Goal: Transaction & Acquisition: Purchase product/service

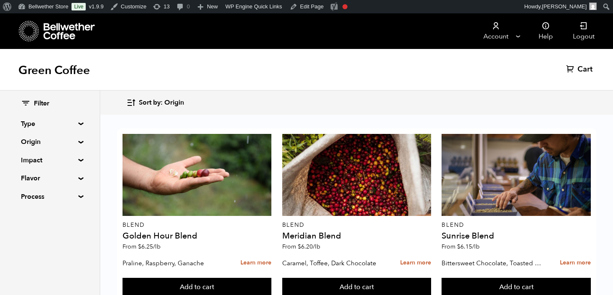
scroll to position [566, 0]
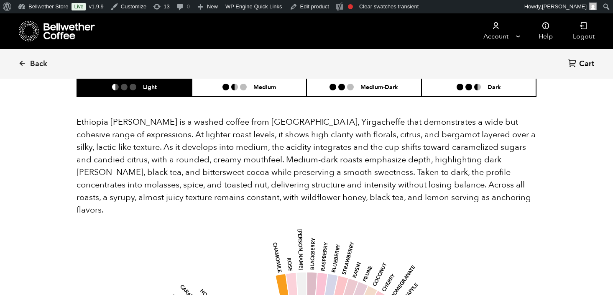
scroll to position [494, 0]
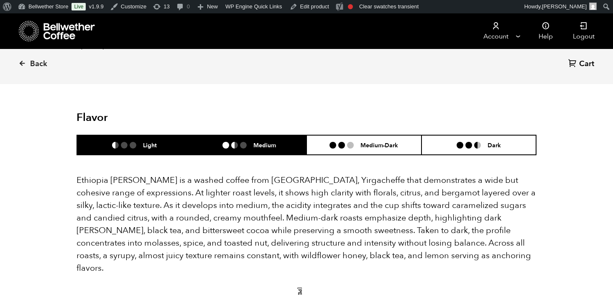
click at [250, 142] on ul at bounding box center [237, 145] width 31 height 7
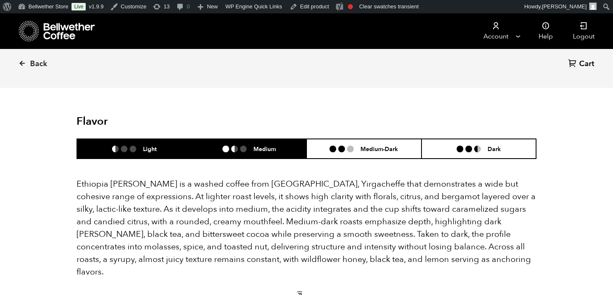
click at [146, 139] on li "Light" at bounding box center [134, 149] width 115 height 20
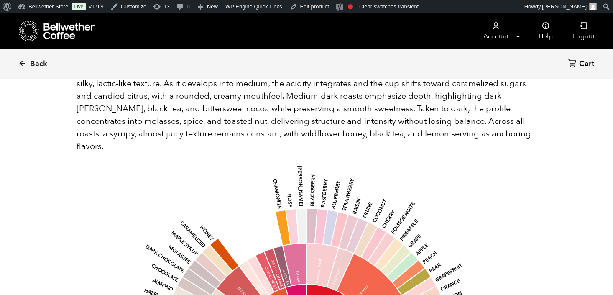
scroll to position [501, 0]
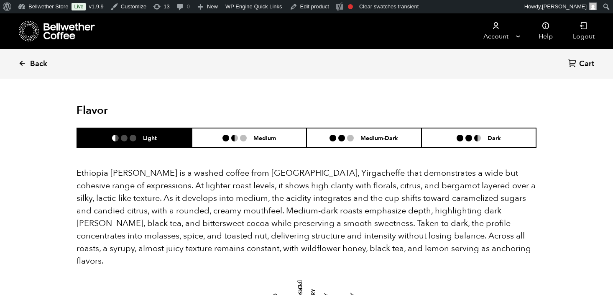
click at [30, 65] on span "Back" at bounding box center [38, 64] width 17 height 10
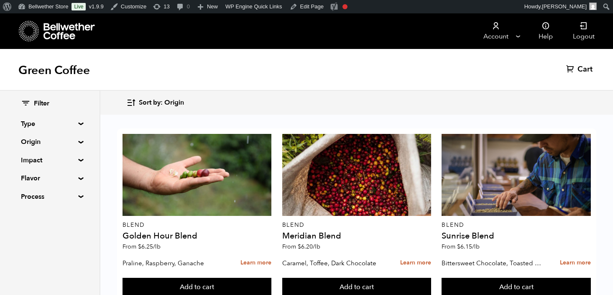
click at [165, 54] on div "Green Coffee Cart (0)" at bounding box center [306, 70] width 613 height 42
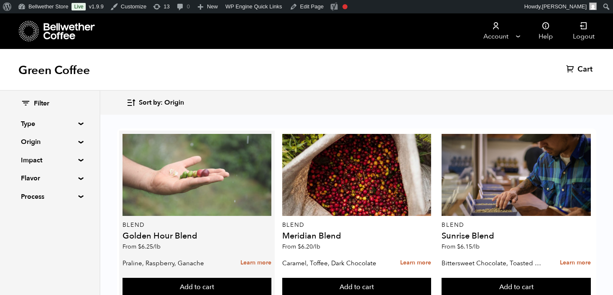
click at [209, 179] on div at bounding box center [196, 175] width 149 height 82
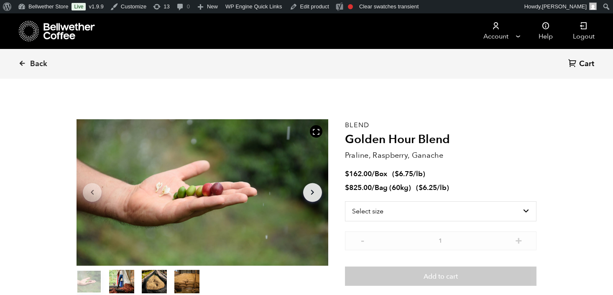
scroll to position [364, 445]
drag, startPoint x: 345, startPoint y: 122, endPoint x: 451, endPoint y: 189, distance: 125.8
click at [451, 190] on div "Blend Golden Hour Blend Praline, Raspberry, Ganache $ 162.00 / Box ( $ 6.75 /lb…" at bounding box center [440, 207] width 191 height 176
click at [451, 189] on li "$ 825.00 / Bag (60kg) ( $ 6.25 /lb )" at bounding box center [440, 188] width 191 height 10
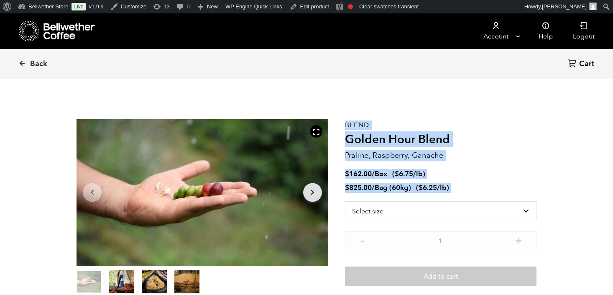
drag, startPoint x: 451, startPoint y: 189, endPoint x: 343, endPoint y: 125, distance: 125.9
click at [343, 125] on section "Item 1 of 4 Arrow Left Arrow Right item 0 item 1 item 2 item 3 Item 1 of 4 Blen…" at bounding box center [307, 207] width 502 height 230
click at [343, 125] on div "Item 1 of 4 Arrow Left Arrow Right item 0 item 1 item 2 item 3 Item 1 of 4" at bounding box center [210, 207] width 268 height 176
drag, startPoint x: 344, startPoint y: 122, endPoint x: 461, endPoint y: 188, distance: 134.0
click at [461, 188] on section "Item 1 of 4 Arrow Left Arrow Right item 0 item 1 item 2 item 3 Item 1 of 4 Blen…" at bounding box center [307, 207] width 502 height 230
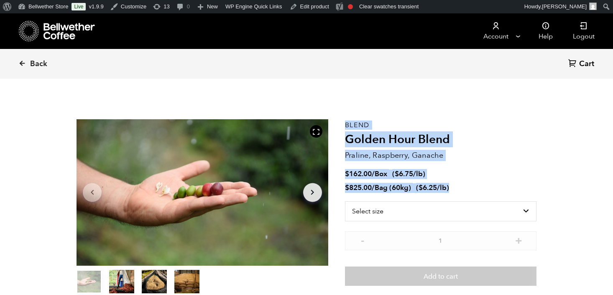
click at [461, 188] on li "$ 825.00 / Bag (60kg) ( $ 6.25 /lb )" at bounding box center [440, 188] width 191 height 10
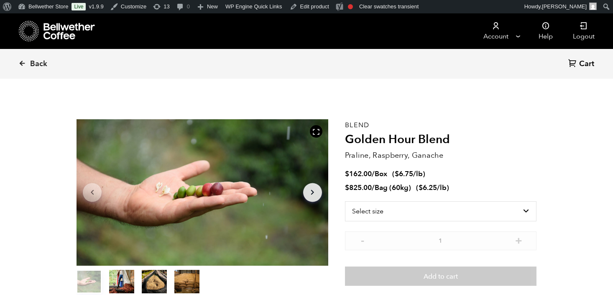
drag, startPoint x: 461, startPoint y: 188, endPoint x: 345, endPoint y: 123, distance: 132.3
click at [345, 123] on div "Blend Golden Hour Blend Praline, Raspberry, Ganache $ 162.00 / Box ( $ 6.75 /lb…" at bounding box center [440, 207] width 191 height 176
click at [345, 125] on p "Blend" at bounding box center [440, 125] width 191 height 0
drag, startPoint x: 345, startPoint y: 123, endPoint x: 451, endPoint y: 189, distance: 124.5
click at [451, 189] on div "Blend Golden Hour Blend Praline, Raspberry, Ganache $ 162.00 / Box ( $ 6.75 /lb…" at bounding box center [440, 207] width 191 height 176
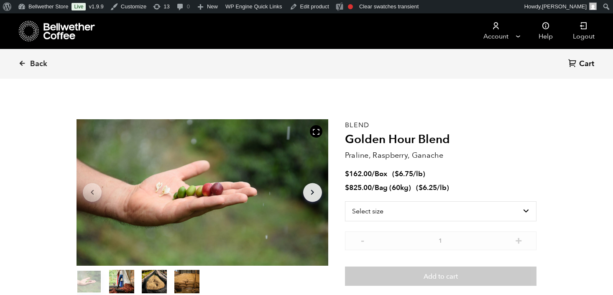
click at [451, 189] on li "$ 825.00 / Bag (60kg) ( $ 6.25 /lb )" at bounding box center [440, 188] width 191 height 10
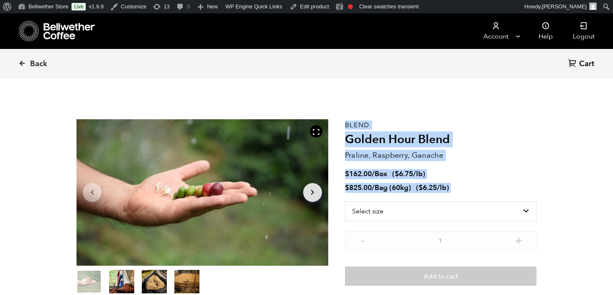
drag, startPoint x: 451, startPoint y: 189, endPoint x: 344, endPoint y: 124, distance: 124.8
click at [344, 124] on section "Item 1 of 4 Arrow Left Arrow Right item 0 item 1 item 2 item 3 Item 1 of 4 Blen…" at bounding box center [307, 207] width 502 height 230
click at [345, 125] on p "Blend" at bounding box center [440, 125] width 191 height 0
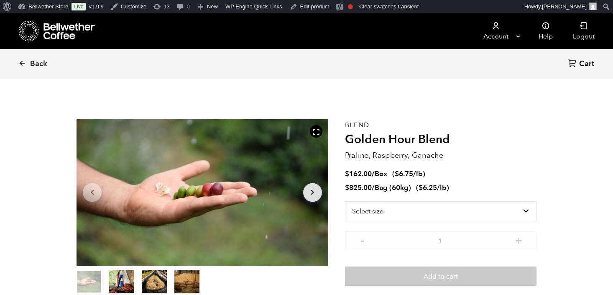
drag, startPoint x: 344, startPoint y: 124, endPoint x: 467, endPoint y: 192, distance: 140.1
click at [467, 192] on div "Blend Golden Hour Blend Praline, Raspberry, Ganache $ 162.00 / Box ( $ 6.75 /lb…" at bounding box center [440, 207] width 191 height 176
click at [467, 192] on li "$ 825.00 / Bag (60kg) ( $ 6.25 /lb )" at bounding box center [440, 188] width 191 height 10
drag, startPoint x: 467, startPoint y: 192, endPoint x: 345, endPoint y: 122, distance: 140.0
click at [345, 122] on div "Blend Golden Hour Blend Praline, Raspberry, Ganache $ 162.00 / Box ( $ 6.75 /lb…" at bounding box center [440, 207] width 191 height 176
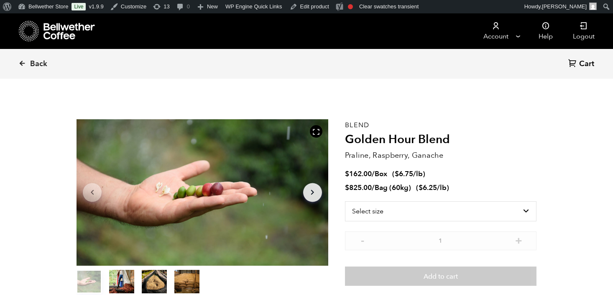
click at [345, 125] on p "Blend" at bounding box center [440, 125] width 191 height 0
drag, startPoint x: 345, startPoint y: 122, endPoint x: 474, endPoint y: 188, distance: 144.3
click at [474, 188] on div "Blend Golden Hour Blend Praline, Raspberry, Ganache $ 162.00 / Box ( $ 6.75 /lb…" at bounding box center [440, 207] width 191 height 176
click at [474, 188] on li "$ 825.00 / Bag (60kg) ( $ 6.25 /lb )" at bounding box center [440, 188] width 191 height 10
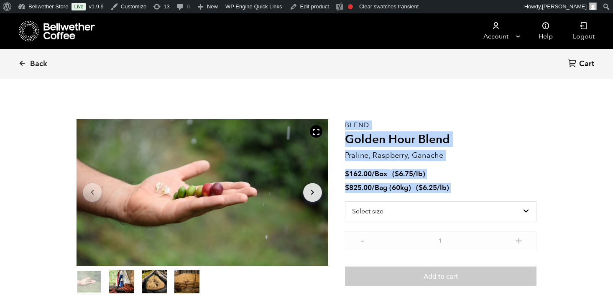
drag, startPoint x: 474, startPoint y: 188, endPoint x: 344, endPoint y: 125, distance: 144.9
click at [344, 125] on section "Item 1 of 4 Arrow Left Arrow Right item 0 item 1 item 2 item 3 Item 1 of 4 Blen…" at bounding box center [307, 207] width 502 height 230
click at [344, 125] on div "Item 1 of 4 Arrow Left Arrow Right item 0 item 1 item 2 item 3 Item 1 of 4" at bounding box center [210, 207] width 268 height 176
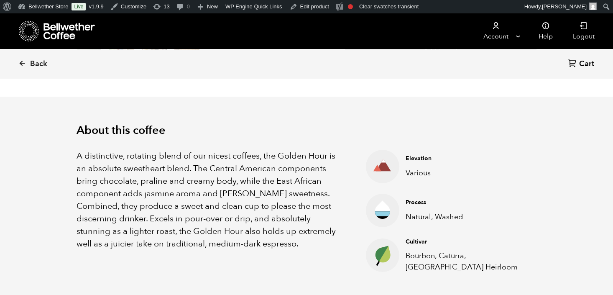
scroll to position [226, 0]
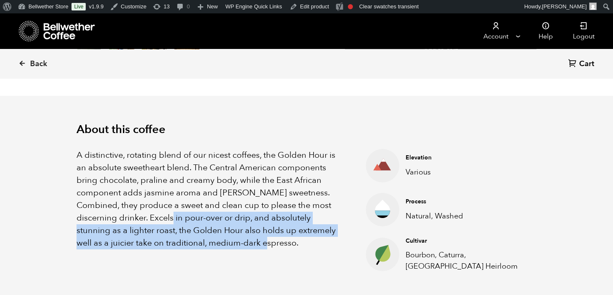
drag, startPoint x: 161, startPoint y: 221, endPoint x: 256, endPoint y: 241, distance: 96.9
click at [256, 241] on p "A distinctive, rotating blend of our nicest coffees, the Golden Hour is an abso…" at bounding box center [210, 199] width 268 height 100
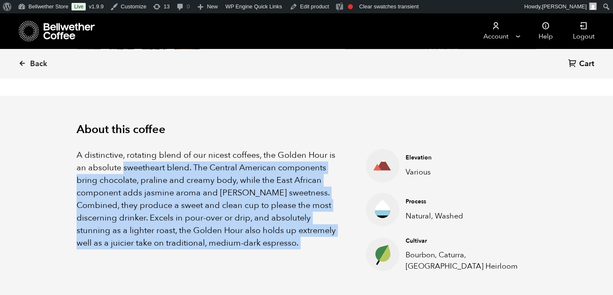
drag, startPoint x: 256, startPoint y: 241, endPoint x: 155, endPoint y: 171, distance: 122.4
click at [155, 171] on p "A distinctive, rotating blend of our nicest coffees, the Golden Hour is an abso…" at bounding box center [210, 199] width 268 height 100
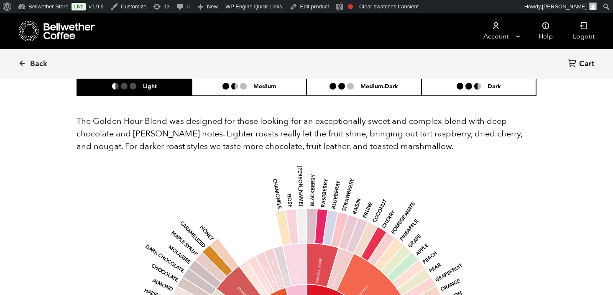
scroll to position [477, 0]
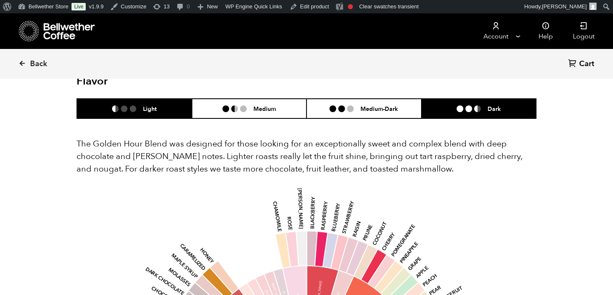
click at [494, 107] on h6 "Dark" at bounding box center [493, 108] width 13 height 7
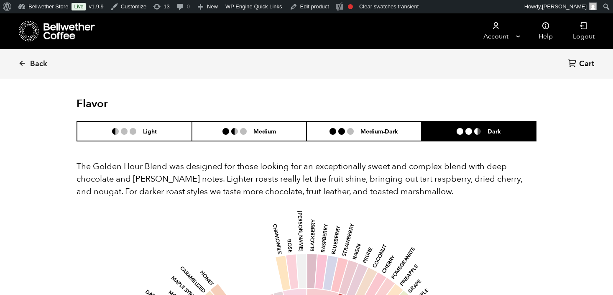
scroll to position [454, 0]
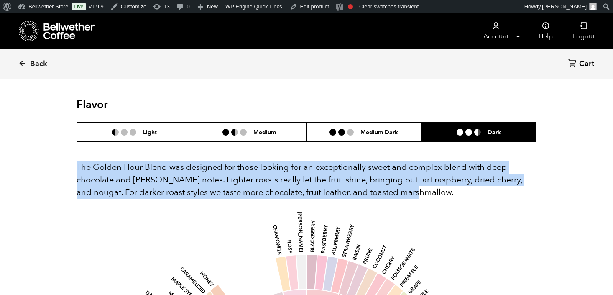
drag, startPoint x: 412, startPoint y: 190, endPoint x: 72, endPoint y: 165, distance: 340.2
drag, startPoint x: 72, startPoint y: 165, endPoint x: 439, endPoint y: 192, distance: 367.5
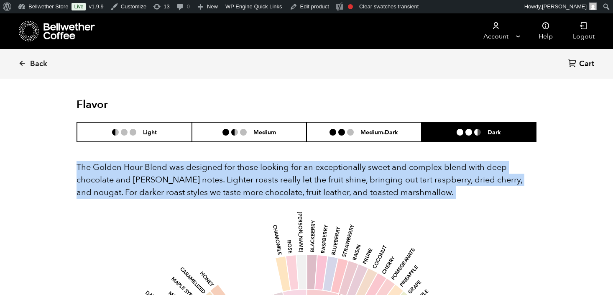
click at [439, 192] on p "The Golden Hour Blend was designed for those looking for an exceptionally sweet…" at bounding box center [306, 180] width 460 height 38
drag, startPoint x: 439, startPoint y: 192, endPoint x: 77, endPoint y: 163, distance: 362.7
click at [77, 163] on p "The Golden Hour Blend was designed for those looking for an exceptionally sweet…" at bounding box center [306, 180] width 460 height 38
drag, startPoint x: 77, startPoint y: 163, endPoint x: 412, endPoint y: 196, distance: 336.0
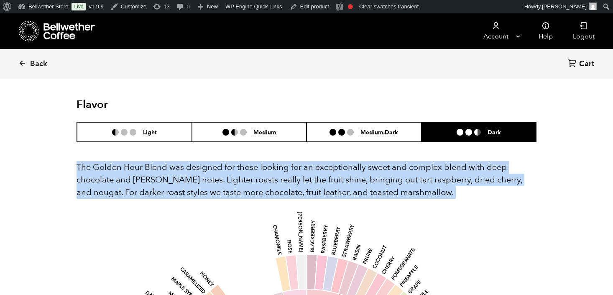
click at [412, 196] on p "The Golden Hour Blend was designed for those looking for an exceptionally sweet…" at bounding box center [306, 180] width 460 height 38
drag, startPoint x: 412, startPoint y: 196, endPoint x: 74, endPoint y: 166, distance: 339.5
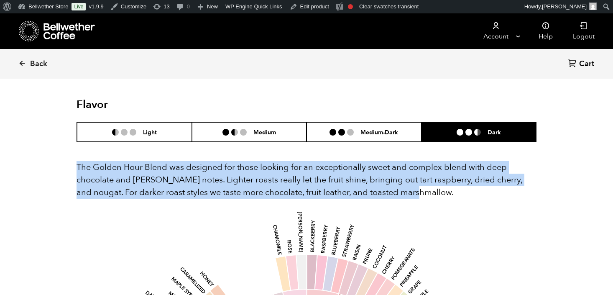
drag, startPoint x: 76, startPoint y: 164, endPoint x: 464, endPoint y: 187, distance: 388.9
click at [464, 187] on p "The Golden Hour Blend was designed for those looking for an exceptionally sweet…" at bounding box center [306, 180] width 460 height 38
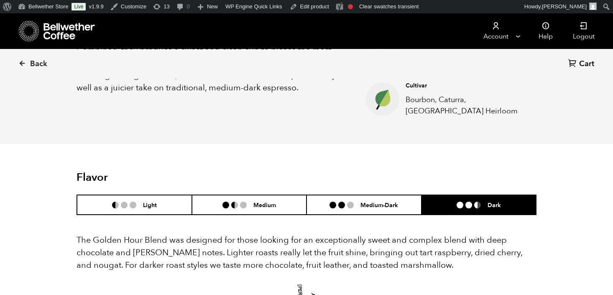
scroll to position [375, 0]
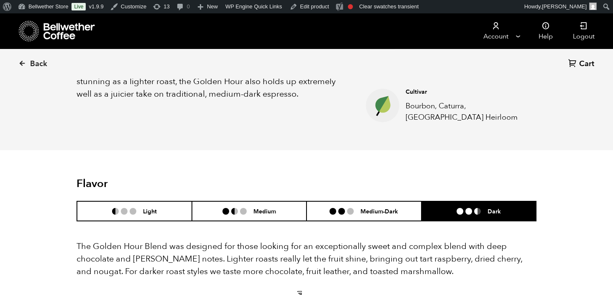
click at [372, 193] on header "Flavor Light Medium Medium-Dark Dark" at bounding box center [306, 199] width 460 height 44
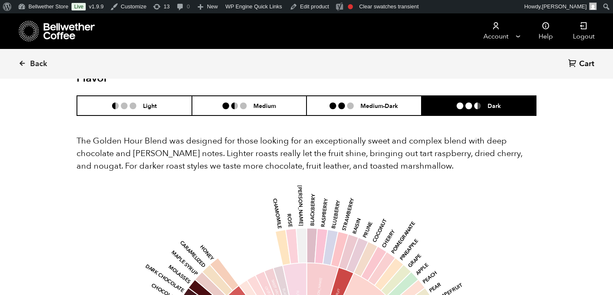
scroll to position [483, 0]
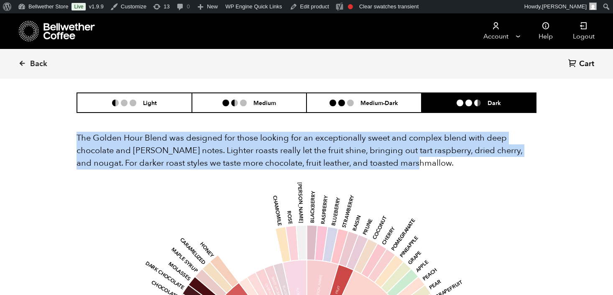
drag, startPoint x: 412, startPoint y: 168, endPoint x: 75, endPoint y: 139, distance: 338.9
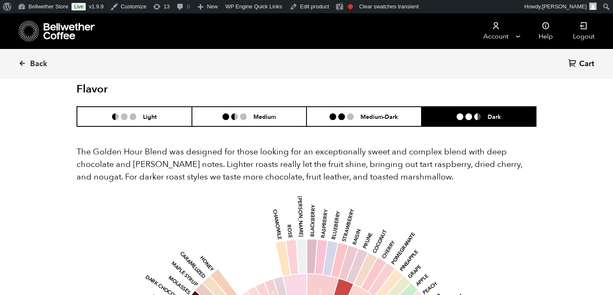
scroll to position [451, 0]
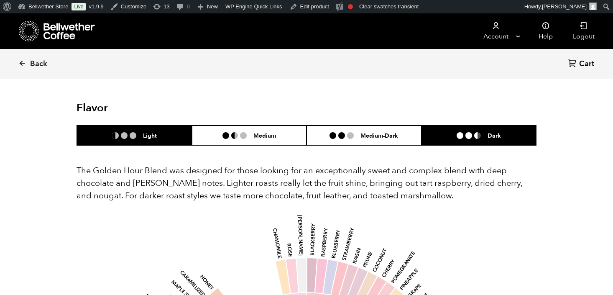
click at [150, 130] on li "Light" at bounding box center [134, 135] width 115 height 20
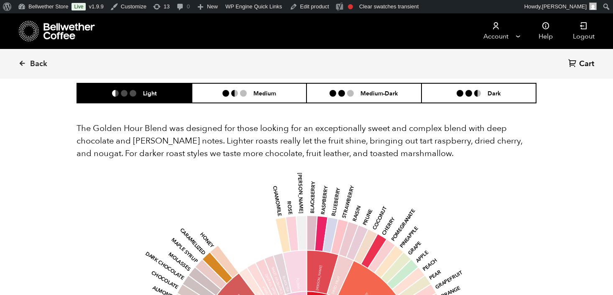
scroll to position [489, 0]
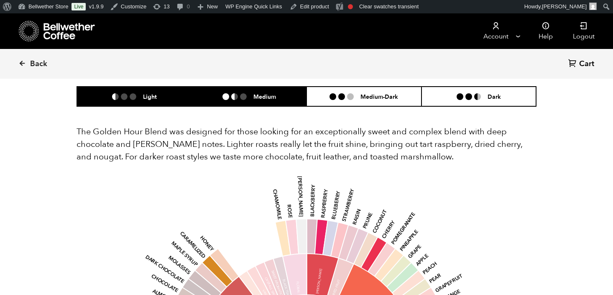
click at [247, 97] on ul at bounding box center [237, 96] width 31 height 7
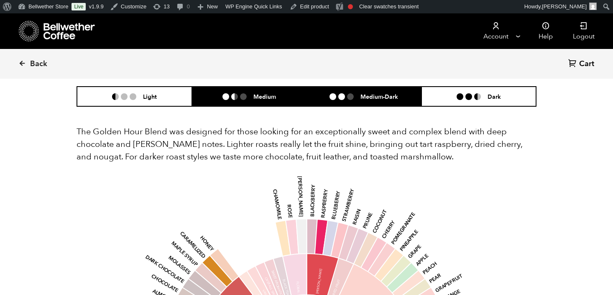
click at [367, 97] on h6 "Medium-Dark" at bounding box center [379, 96] width 38 height 7
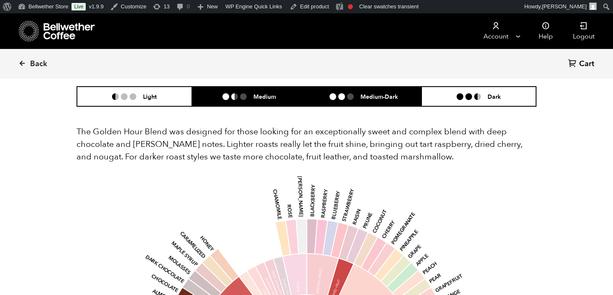
click at [257, 95] on h6 "Medium" at bounding box center [264, 96] width 23 height 7
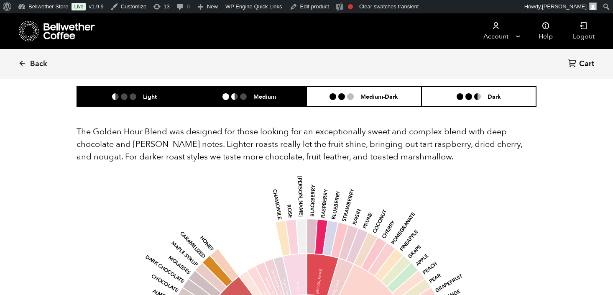
click at [150, 94] on h6 "Light" at bounding box center [150, 96] width 14 height 7
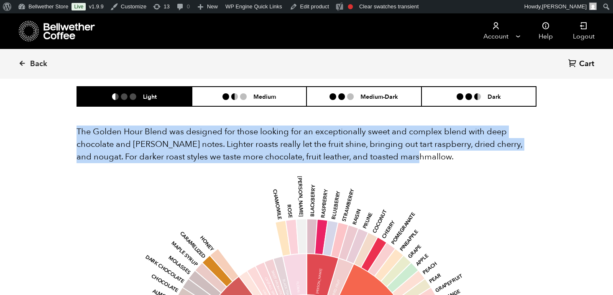
drag, startPoint x: 74, startPoint y: 131, endPoint x: 481, endPoint y: 158, distance: 407.5
click at [481, 158] on p "The Golden Hour Blend was designed for those looking for an exceptionally sweet…" at bounding box center [306, 144] width 460 height 38
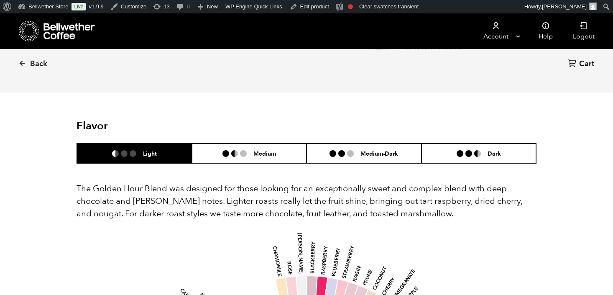
scroll to position [432, 0]
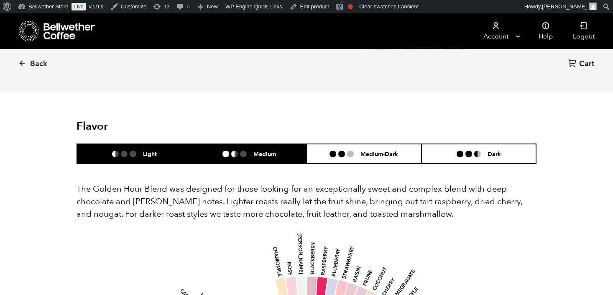
click at [270, 155] on h6 "Medium" at bounding box center [264, 153] width 23 height 7
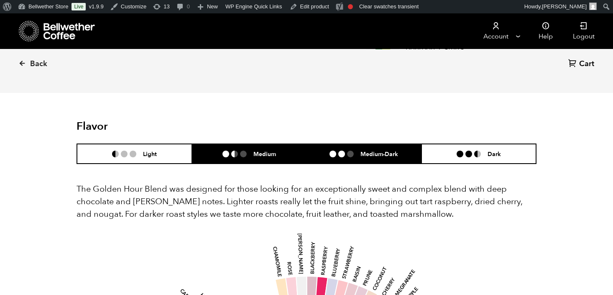
click at [383, 159] on li "Medium-Dark" at bounding box center [363, 154] width 115 height 20
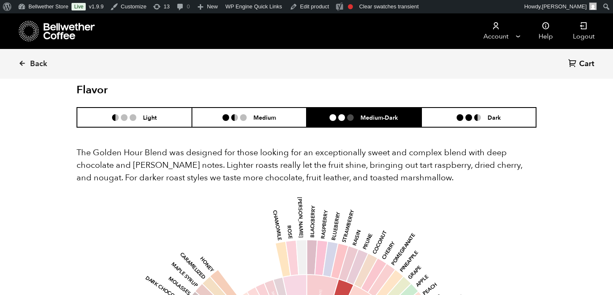
scroll to position [468, 0]
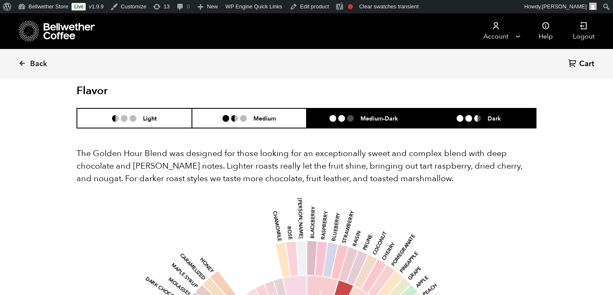
click at [483, 110] on li "Dark" at bounding box center [478, 118] width 115 height 20
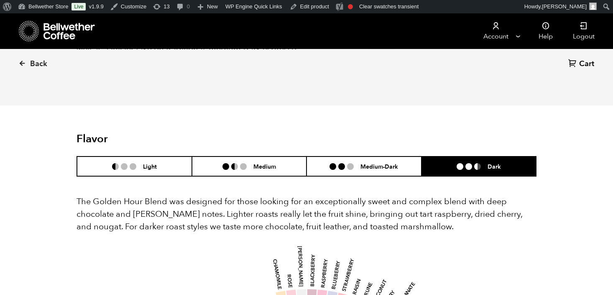
scroll to position [418, 0]
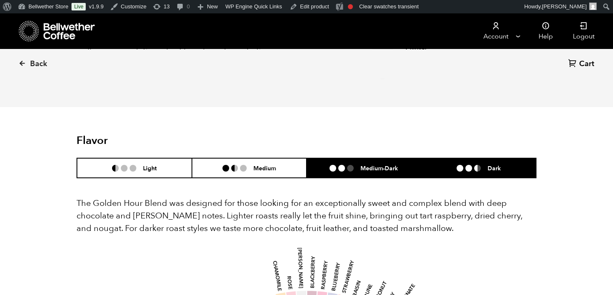
click at [378, 176] on li "Medium-Dark" at bounding box center [363, 168] width 115 height 20
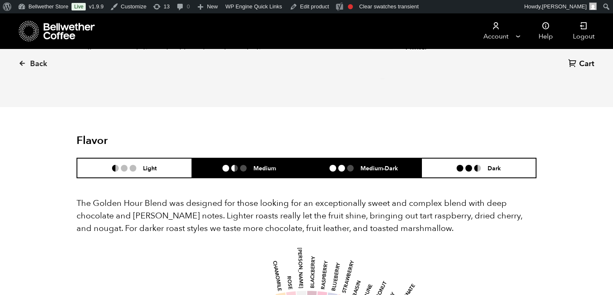
click at [260, 170] on h6 "Medium" at bounding box center [264, 167] width 23 height 7
click at [358, 174] on li "Medium-Dark" at bounding box center [363, 168] width 115 height 20
click at [280, 170] on li "Medium" at bounding box center [249, 168] width 115 height 20
click at [361, 171] on h6 "Medium-Dark" at bounding box center [379, 167] width 38 height 7
click at [268, 171] on h6 "Medium" at bounding box center [264, 167] width 23 height 7
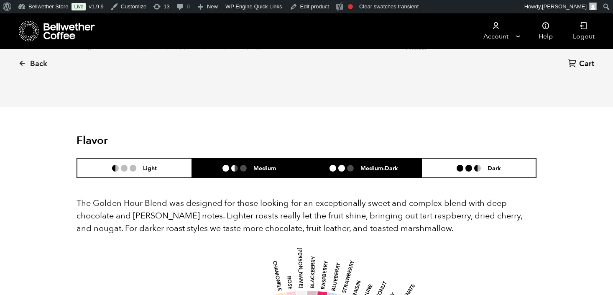
click at [344, 170] on li at bounding box center [341, 168] width 7 height 7
click at [277, 166] on li "Medium" at bounding box center [249, 168] width 115 height 20
click at [340, 166] on li at bounding box center [341, 168] width 7 height 7
click at [280, 166] on li "Medium" at bounding box center [249, 168] width 115 height 20
click at [369, 171] on h6 "Medium-Dark" at bounding box center [379, 167] width 38 height 7
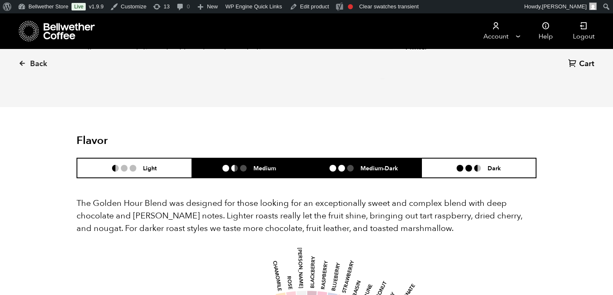
click at [289, 176] on li "Medium" at bounding box center [249, 168] width 115 height 20
click at [339, 174] on li "Medium-Dark" at bounding box center [363, 168] width 115 height 20
click at [283, 177] on li "Medium" at bounding box center [249, 168] width 115 height 20
click at [337, 171] on li "Medium-Dark" at bounding box center [363, 168] width 115 height 20
click at [289, 171] on li "Medium" at bounding box center [249, 168] width 115 height 20
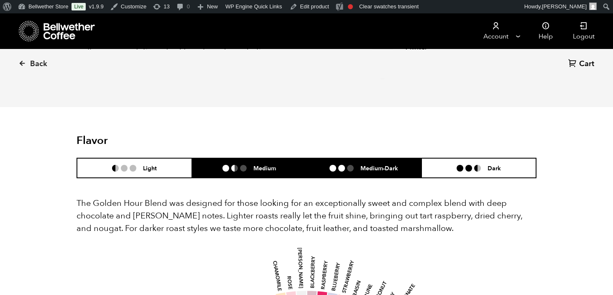
click at [331, 171] on li "Medium-Dark" at bounding box center [363, 168] width 115 height 20
click at [279, 170] on li "Medium" at bounding box center [249, 168] width 115 height 20
click at [331, 170] on li at bounding box center [332, 168] width 7 height 7
click at [284, 168] on li "Medium" at bounding box center [249, 168] width 115 height 20
click at [353, 168] on li at bounding box center [350, 168] width 7 height 7
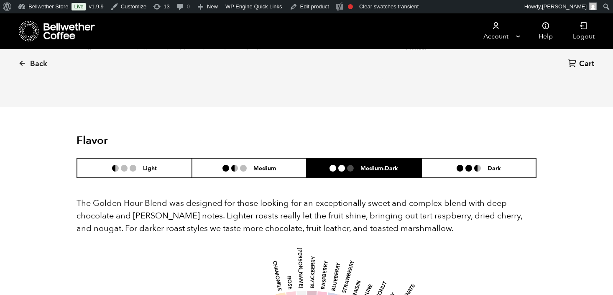
scroll to position [476, 0]
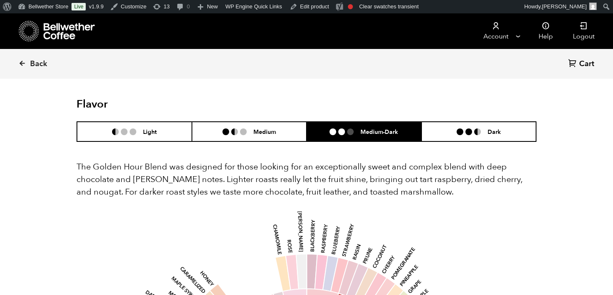
scroll to position [445, 0]
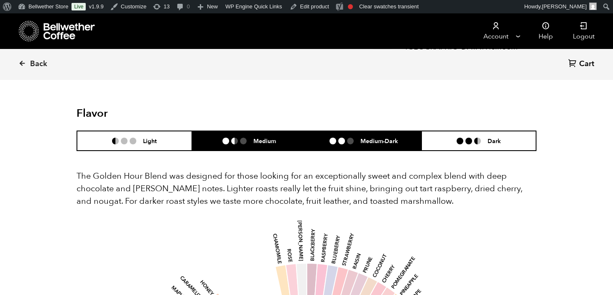
click at [262, 140] on h6 "Medium" at bounding box center [264, 140] width 23 height 7
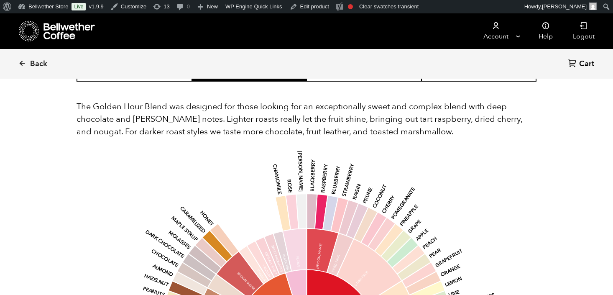
scroll to position [497, 0]
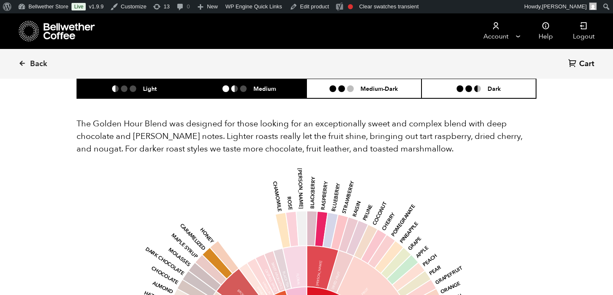
click at [124, 81] on li "Light" at bounding box center [134, 89] width 115 height 20
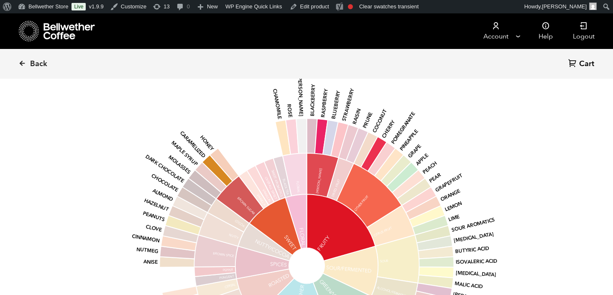
scroll to position [589, 0]
click at [477, 181] on icon "base Fruity Sour/Fermented Green/Vegetative Other Roasted Spices Nutty/Cocoa Sw…" at bounding box center [306, 265] width 437 height 355
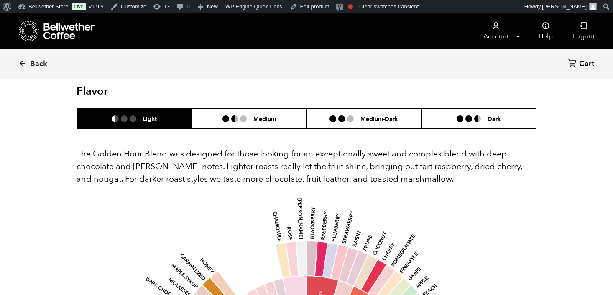
scroll to position [0, 0]
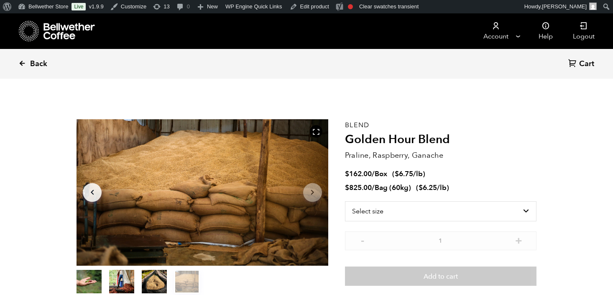
click at [43, 70] on link "Back" at bounding box center [44, 64] width 52 height 28
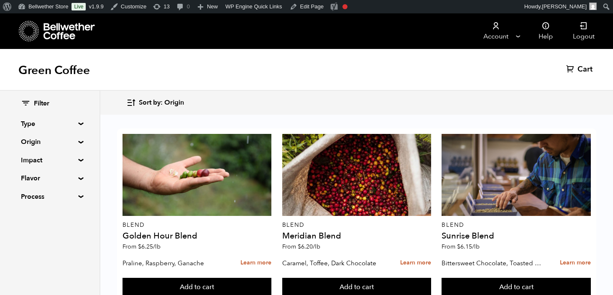
click at [77, 177] on summary "Flavor" at bounding box center [50, 178] width 58 height 10
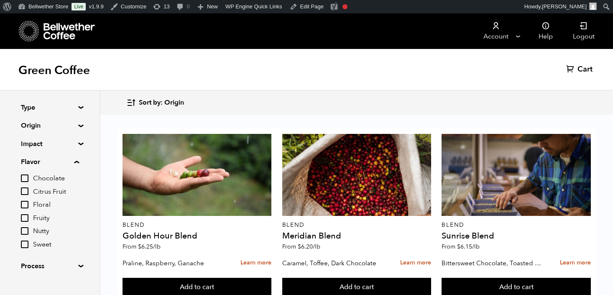
scroll to position [75, 0]
click at [33, 202] on label "Floral" at bounding box center [50, 204] width 58 height 10
click at [0, 0] on input "Floral" at bounding box center [0, 0] width 0 height 0
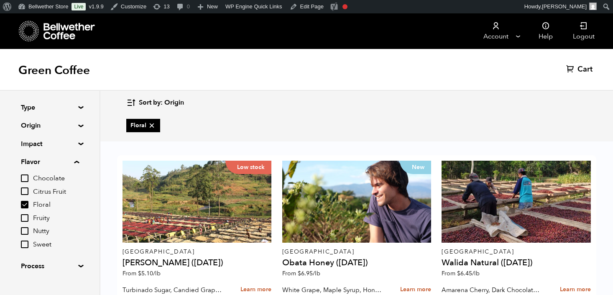
click at [28, 202] on input "Floral" at bounding box center [25, 205] width 8 height 8
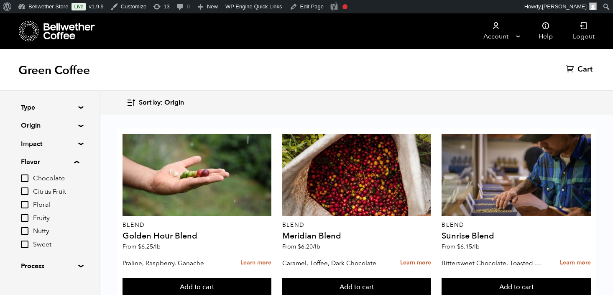
click at [31, 203] on label "Floral" at bounding box center [50, 204] width 58 height 10
click at [0, 0] on input "Floral" at bounding box center [0, 0] width 0 height 0
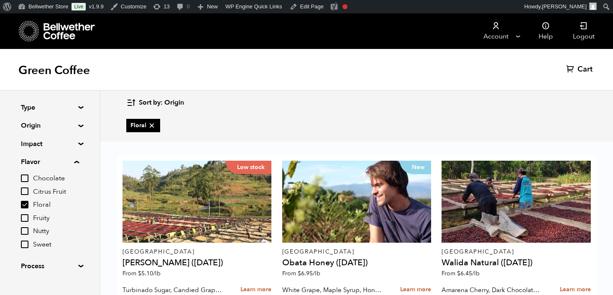
click at [28, 202] on input "Floral" at bounding box center [25, 205] width 8 height 8
checkbox input "false"
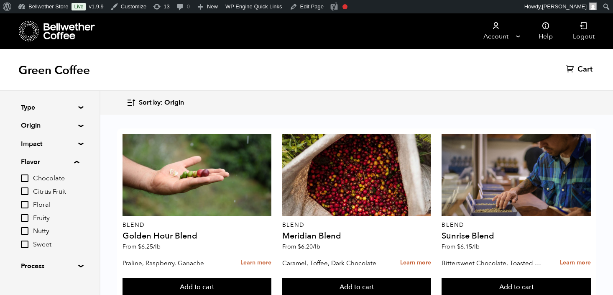
click at [25, 219] on input "Fruity" at bounding box center [25, 218] width 8 height 8
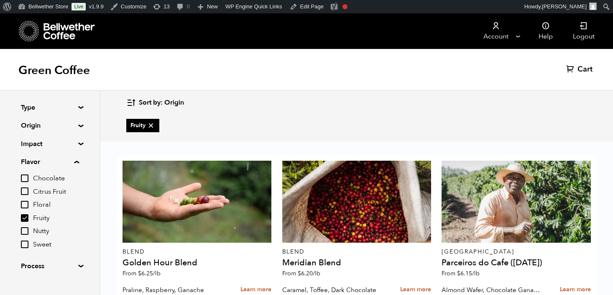
scroll to position [0, 0]
click at [27, 218] on input "Fruity" at bounding box center [25, 218] width 8 height 8
checkbox input "false"
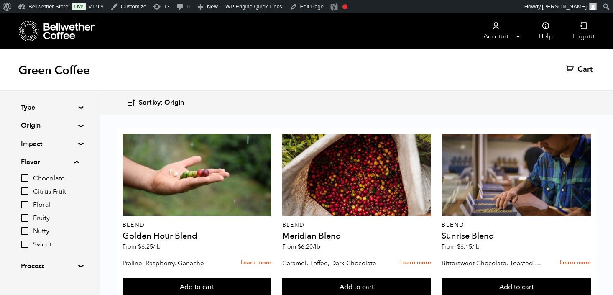
scroll to position [53, 0]
click at [77, 162] on summary "Flavor" at bounding box center [50, 162] width 58 height 10
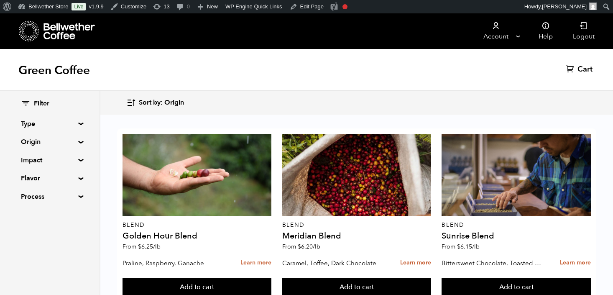
click at [77, 175] on div "Filter Type Blend Single Origin Decaf Seasonal Year Round Origin Blend Brazil B…" at bounding box center [49, 150] width 99 height 119
click at [77, 177] on summary "Flavor" at bounding box center [50, 178] width 58 height 10
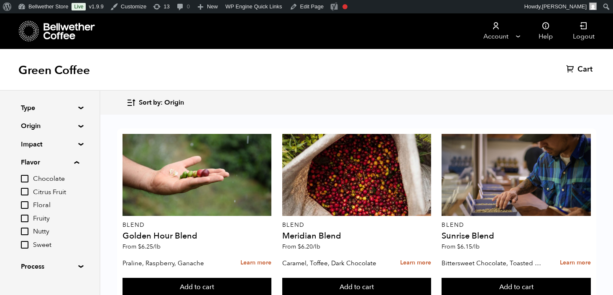
click at [23, 204] on input "Floral" at bounding box center [25, 205] width 8 height 8
checkbox input "true"
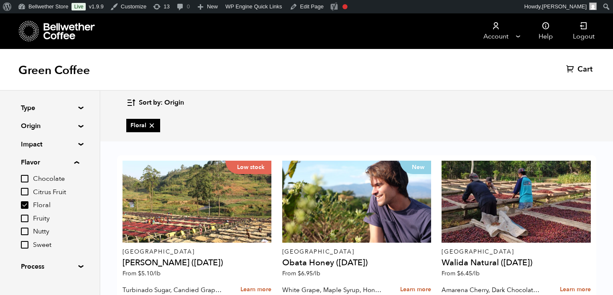
click at [26, 214] on input "Fruity" at bounding box center [25, 218] width 8 height 8
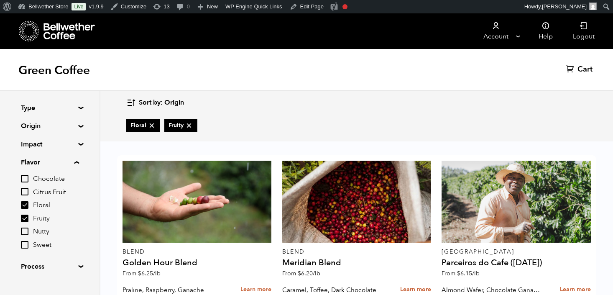
click at [25, 215] on input "Fruity" at bounding box center [25, 218] width 8 height 8
checkbox input "false"
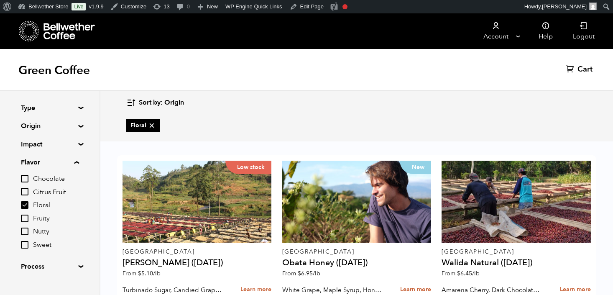
click at [25, 205] on input "Floral" at bounding box center [25, 205] width 8 height 8
checkbox input "false"
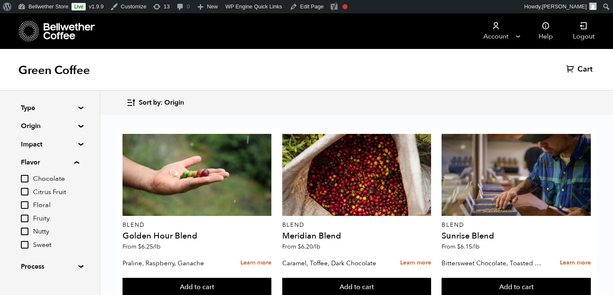
click at [26, 218] on input "Fruity" at bounding box center [25, 218] width 8 height 8
checkbox input "true"
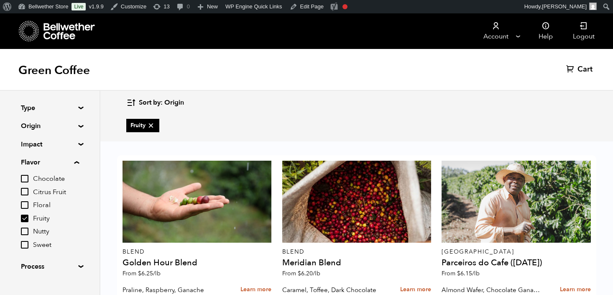
click at [26, 178] on input "Chocolate" at bounding box center [25, 179] width 8 height 8
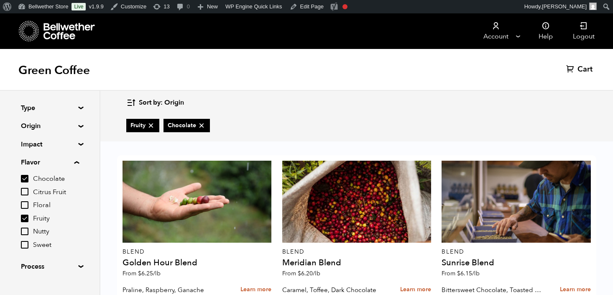
click at [24, 180] on input "Chocolate" at bounding box center [25, 179] width 8 height 8
checkbox input "false"
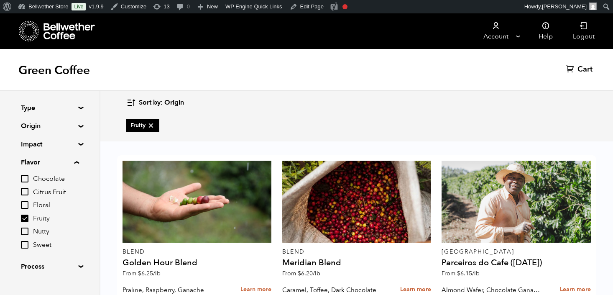
click at [25, 216] on input "Fruity" at bounding box center [25, 218] width 8 height 8
checkbox input "false"
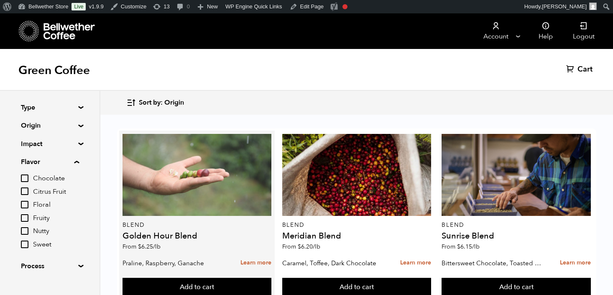
scroll to position [0, 0]
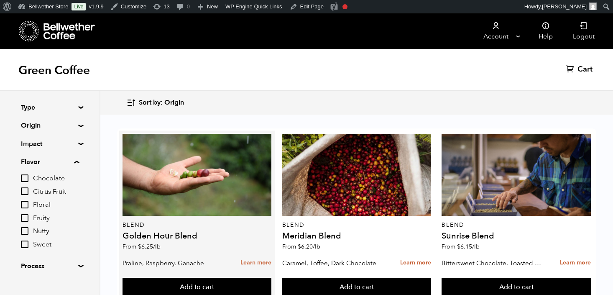
click at [166, 235] on h4 "Golden Hour Blend" at bounding box center [196, 236] width 149 height 8
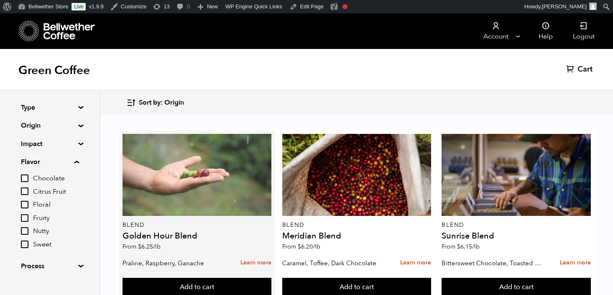
click at [186, 201] on div at bounding box center [196, 175] width 149 height 82
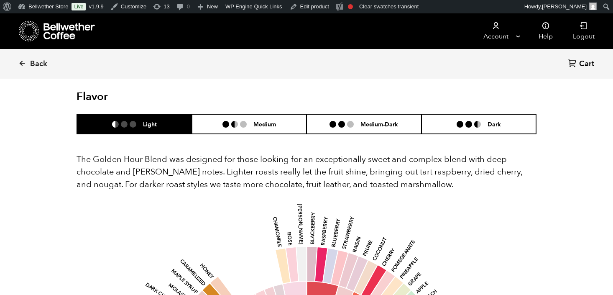
scroll to position [461, 0]
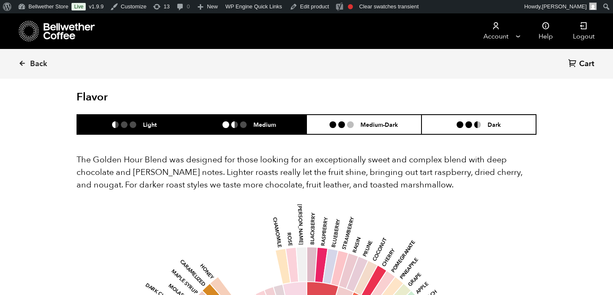
click at [248, 116] on li "Medium" at bounding box center [249, 125] width 115 height 20
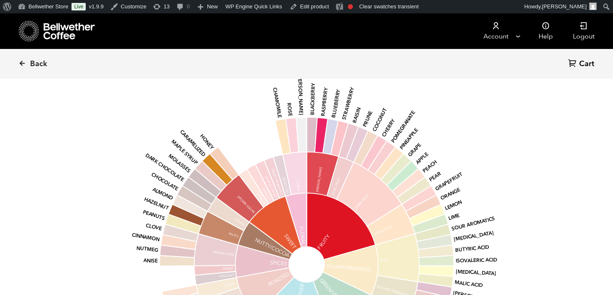
scroll to position [590, 0]
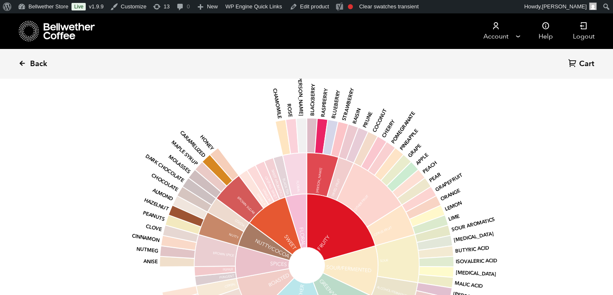
click at [38, 62] on span "Back" at bounding box center [38, 64] width 17 height 10
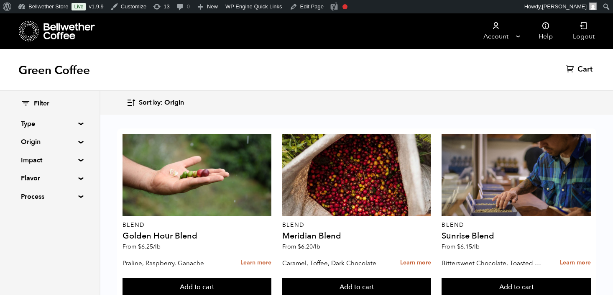
scroll to position [13, 0]
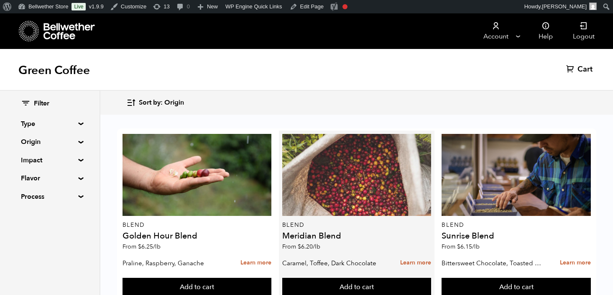
click at [366, 153] on div at bounding box center [356, 175] width 149 height 82
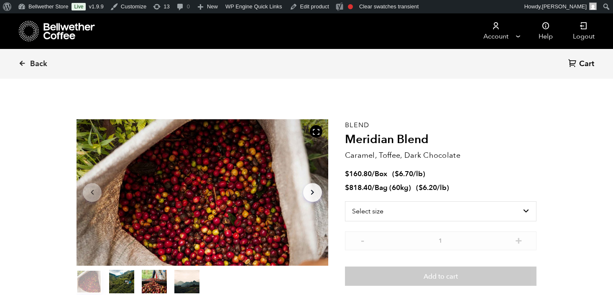
scroll to position [364, 445]
drag, startPoint x: 356, startPoint y: 154, endPoint x: 438, endPoint y: 154, distance: 81.9
click at [438, 154] on p "Caramel, Toffee, Dark Chocolate" at bounding box center [440, 155] width 191 height 11
click at [41, 65] on span "Back" at bounding box center [38, 64] width 17 height 10
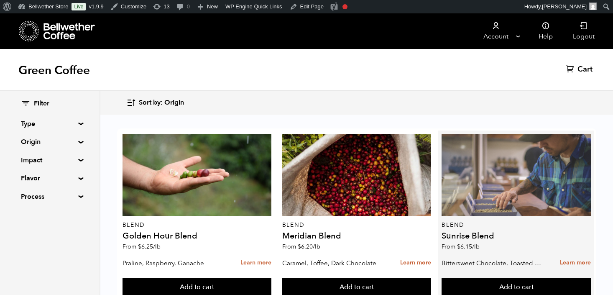
click at [481, 190] on div at bounding box center [515, 175] width 149 height 82
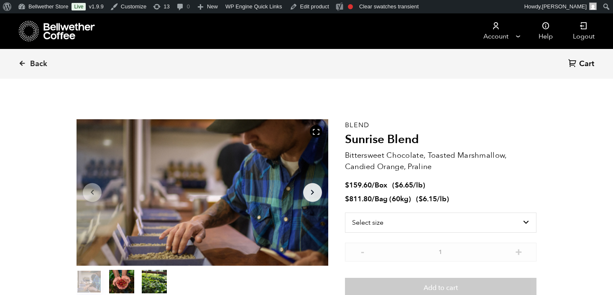
scroll to position [364, 445]
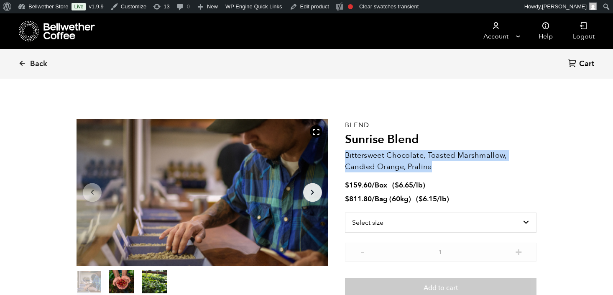
drag, startPoint x: 346, startPoint y: 153, endPoint x: 441, endPoint y: 166, distance: 95.3
click at [441, 166] on p "Bittersweet Chocolate, Toasted Marshmallow, Candied Orange, Praline" at bounding box center [440, 161] width 191 height 23
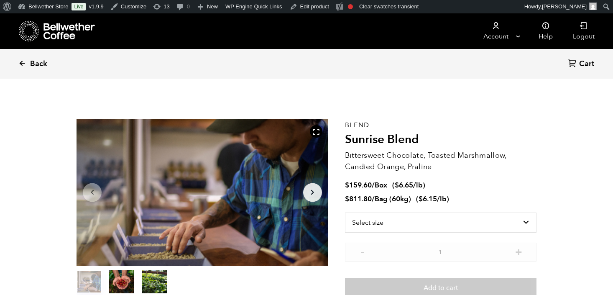
click at [27, 67] on link "Back" at bounding box center [44, 64] width 52 height 28
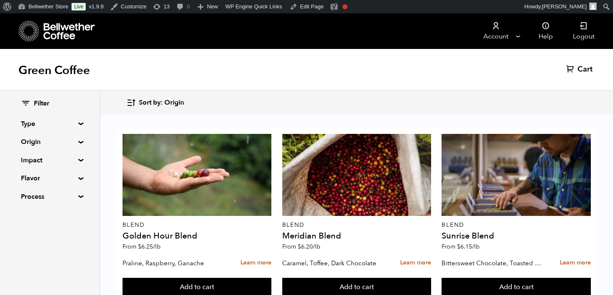
scroll to position [364, 0]
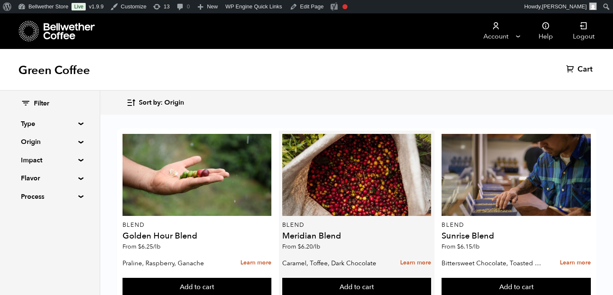
scroll to position [182, 0]
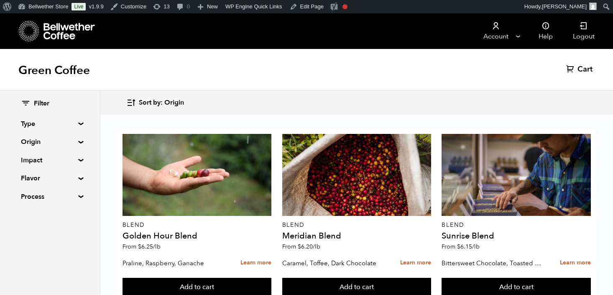
drag, startPoint x: 136, startPoint y: 226, endPoint x: 232, endPoint y: 224, distance: 96.5
drag, startPoint x: 232, startPoint y: 224, endPoint x: 115, endPoint y: 228, distance: 117.5
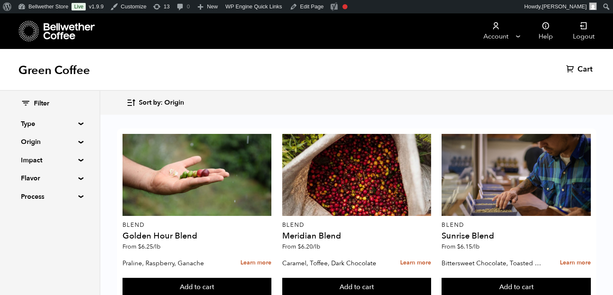
drag, startPoint x: 138, startPoint y: 252, endPoint x: 165, endPoint y: 251, distance: 27.2
drag, startPoint x: 322, startPoint y: 249, endPoint x: 280, endPoint y: 251, distance: 42.2
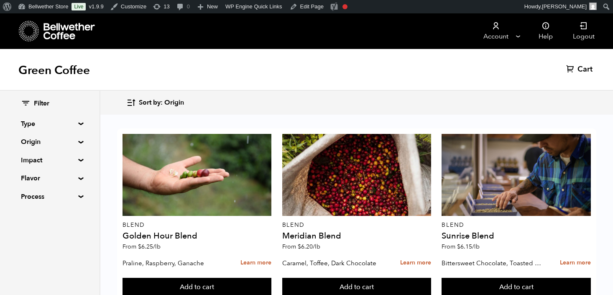
click at [220, 57] on div "Green Coffee Cart (0)" at bounding box center [306, 70] width 613 height 42
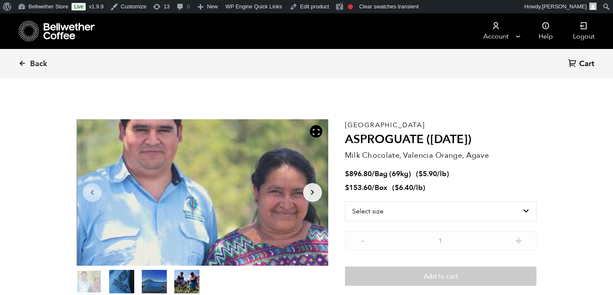
scroll to position [364, 445]
click at [460, 215] on select "Select size Bag (69kg) (152 lbs) Box (24 lbs)" at bounding box center [440, 211] width 191 height 20
click at [345, 201] on select "Select size Bag (69kg) (152 lbs) Box (24 lbs)" at bounding box center [440, 211] width 191 height 20
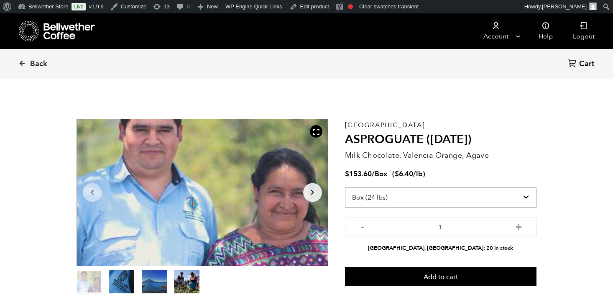
click at [406, 196] on select "Select size Bag (69kg) (152 lbs) Box (24 lbs)" at bounding box center [440, 197] width 191 height 20
select select "bag-2"
click at [345, 187] on select "Select size Bag (69kg) (152 lbs) Box (24 lbs)" at bounding box center [440, 197] width 191 height 20
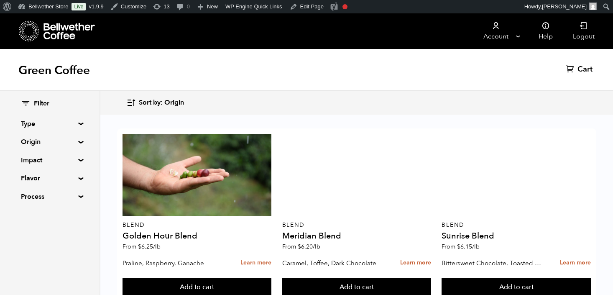
scroll to position [727, 0]
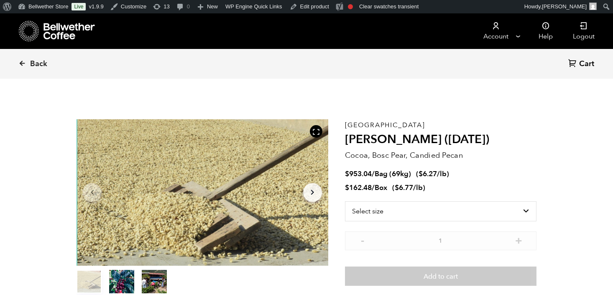
scroll to position [364, 445]
click at [372, 209] on select "Select size Bag (69kg) (152 lbs) Box (24 lbs)" at bounding box center [440, 211] width 191 height 20
click at [345, 201] on select "Select size Bag (69kg) (152 lbs) Box (24 lbs)" at bounding box center [440, 211] width 191 height 20
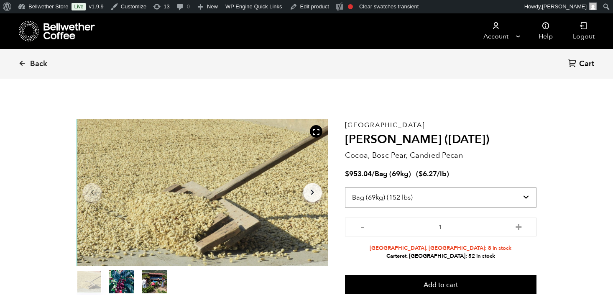
click at [411, 201] on select "Select size Bag (69kg) (152 lbs) Box (24 lbs)" at bounding box center [440, 197] width 191 height 20
select select "box"
click at [345, 187] on select "Select size Bag (69kg) (152 lbs) Box (24 lbs)" at bounding box center [440, 197] width 191 height 20
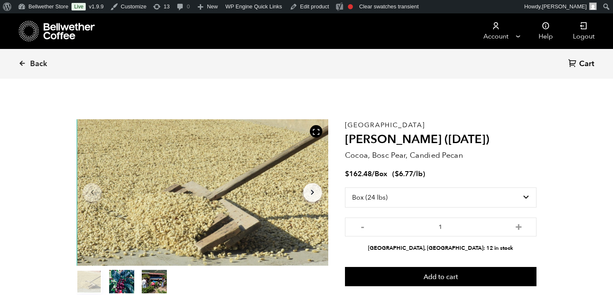
click at [527, 148] on div "Guatemala [PERSON_NAME] ([DATE]) Cocoa, Bosc Pear, Candied Pecan $ 162.48 / Box…" at bounding box center [440, 207] width 191 height 176
